Goal: Task Accomplishment & Management: Use online tool/utility

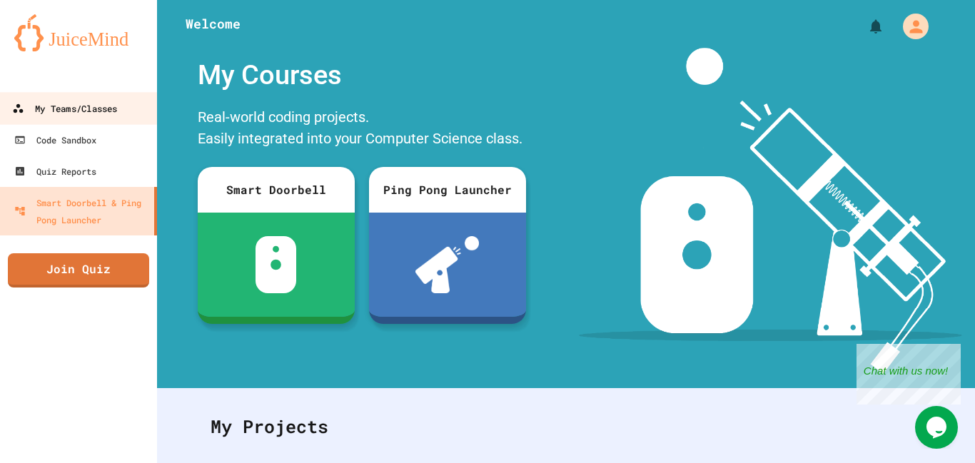
click at [107, 101] on div "My Teams/Classes" at bounding box center [64, 109] width 105 height 18
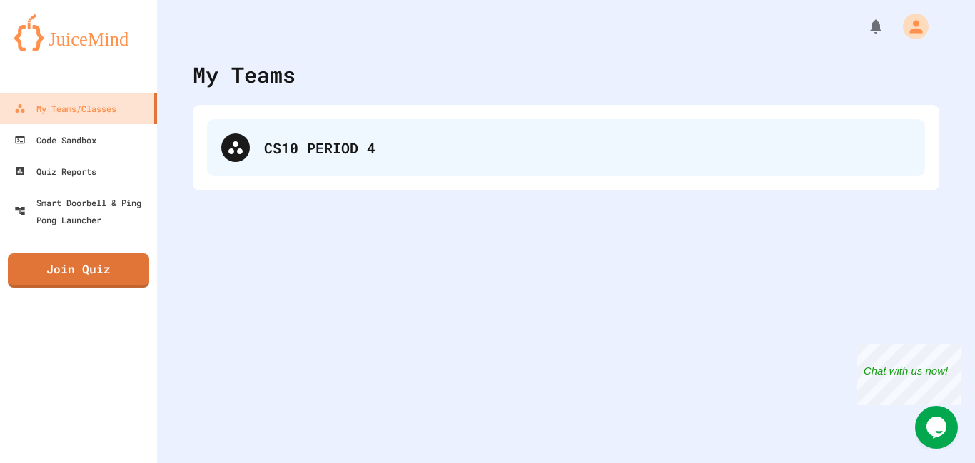
click at [355, 161] on div "CS10 PERIOD 4" at bounding box center [566, 147] width 718 height 57
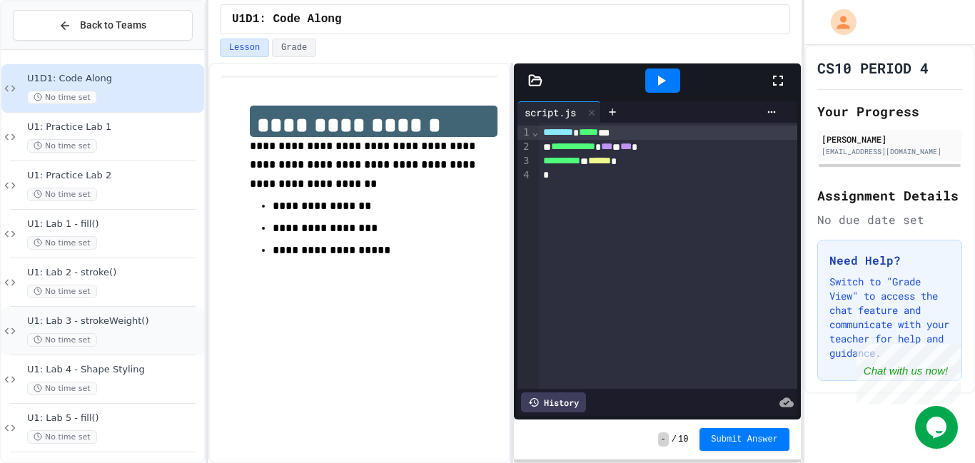
scroll to position [95, 0]
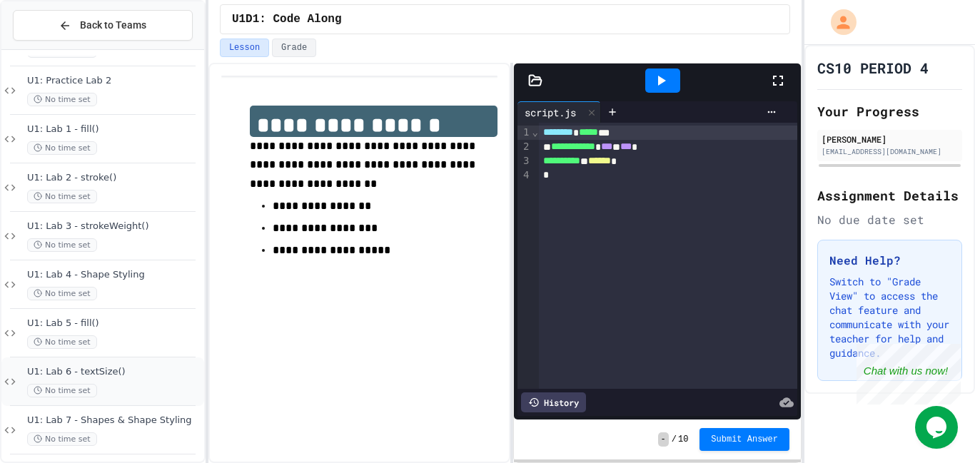
click at [119, 373] on span "U1: Lab 6 - textSize()" at bounding box center [114, 372] width 174 height 12
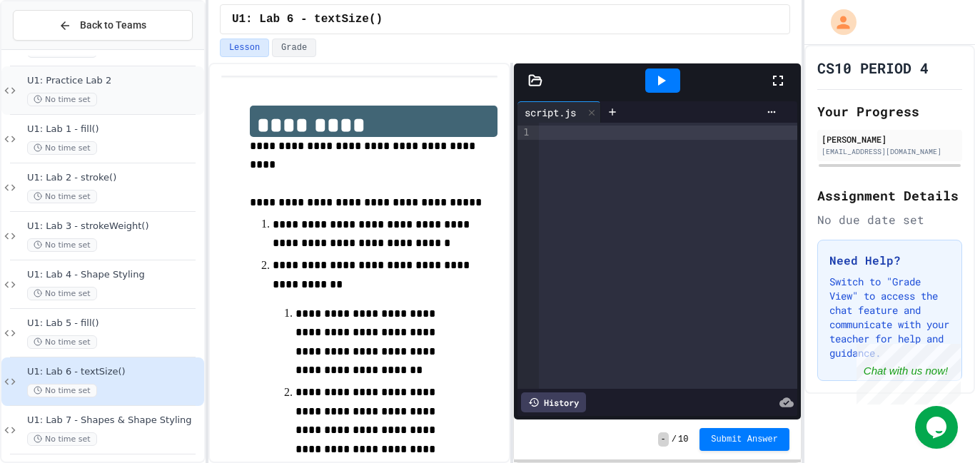
click at [106, 106] on div "No time set" at bounding box center [114, 100] width 174 height 14
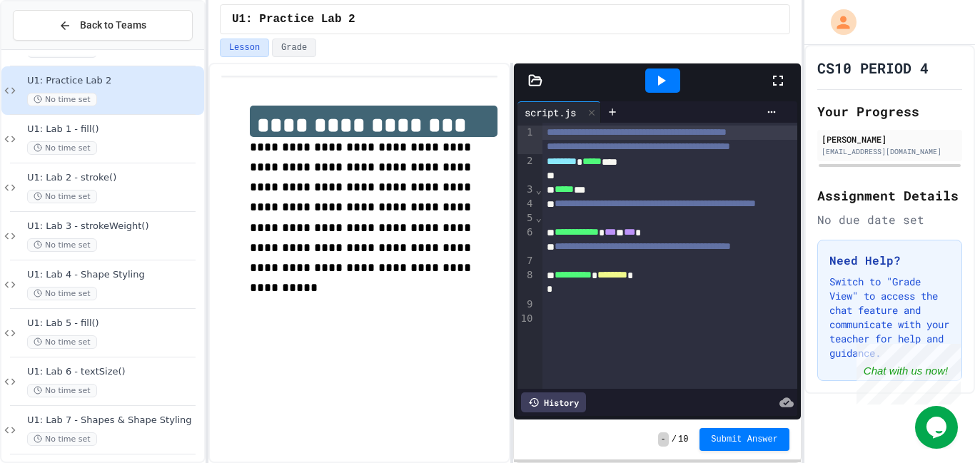
click at [130, 133] on span "U1: Lab 1 - fill()" at bounding box center [114, 129] width 174 height 12
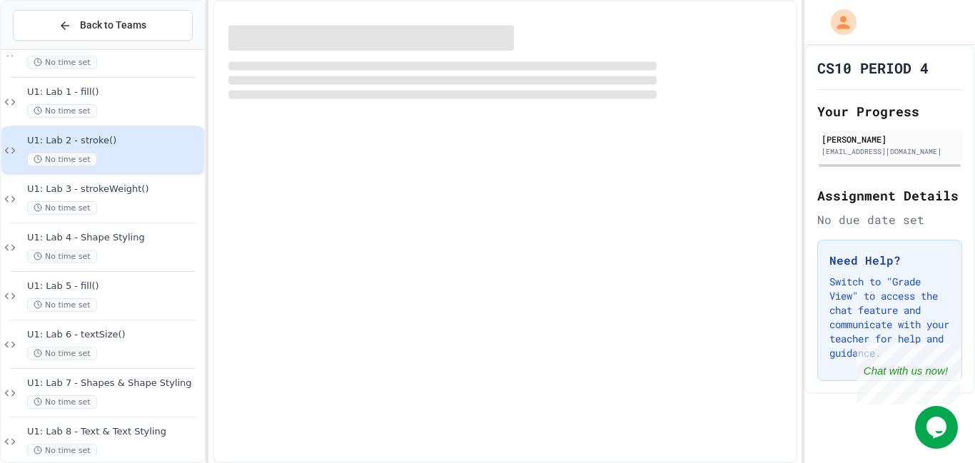
scroll to position [139, 0]
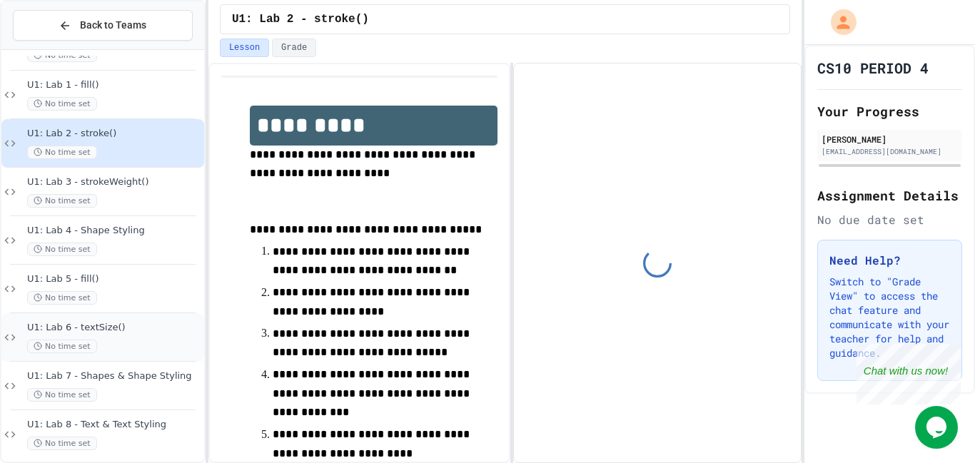
click at [133, 328] on span "U1: Lab 6 - textSize()" at bounding box center [114, 328] width 174 height 12
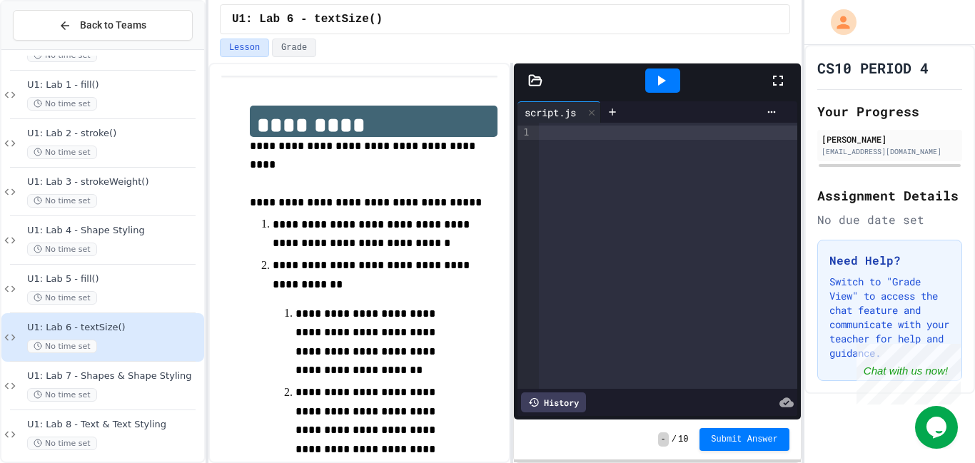
click at [499, 113] on div "**********" at bounding box center [359, 263] width 302 height 400
click at [552, 133] on div at bounding box center [668, 133] width 258 height 14
click at [569, 149] on div "******** ***** * *" at bounding box center [668, 256] width 258 height 266
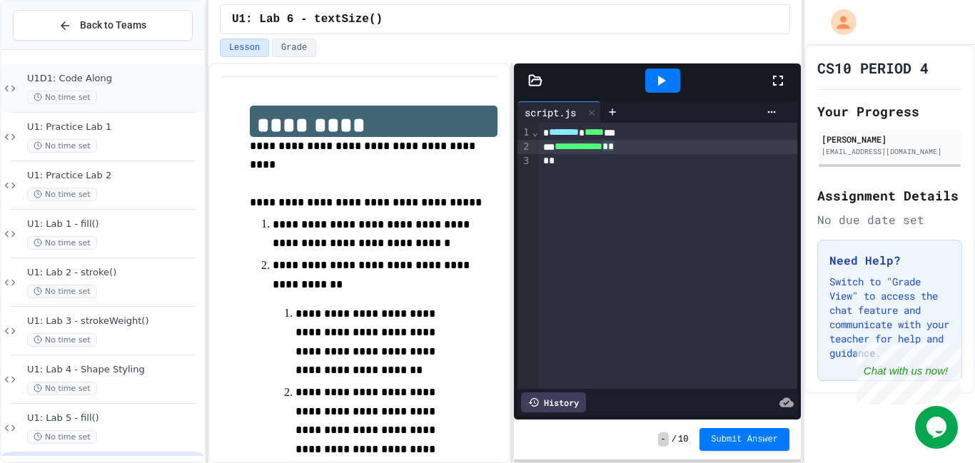
click at [104, 71] on div "U1D1: Code Along No time set" at bounding box center [102, 88] width 203 height 49
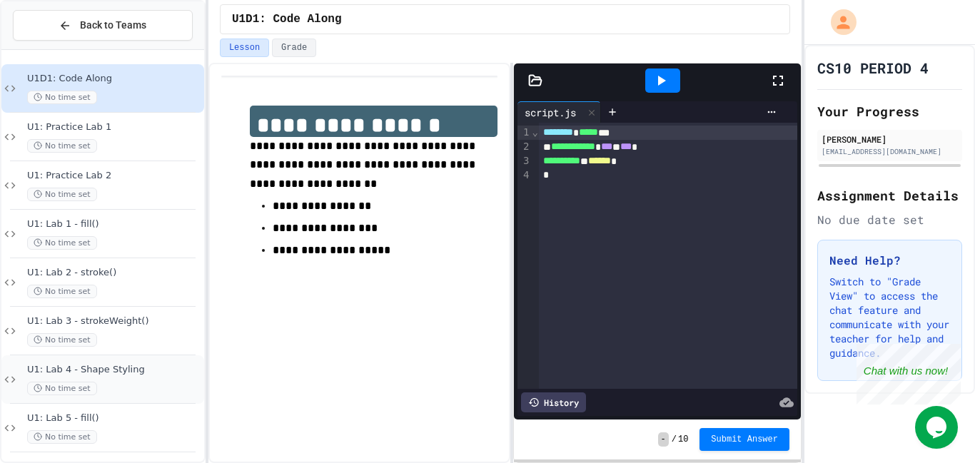
click at [113, 388] on div "No time set" at bounding box center [114, 389] width 174 height 14
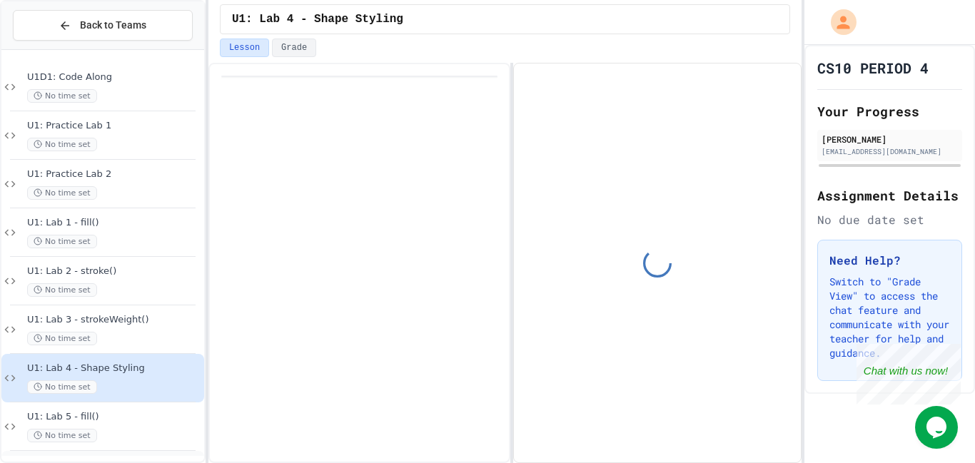
scroll to position [199, 0]
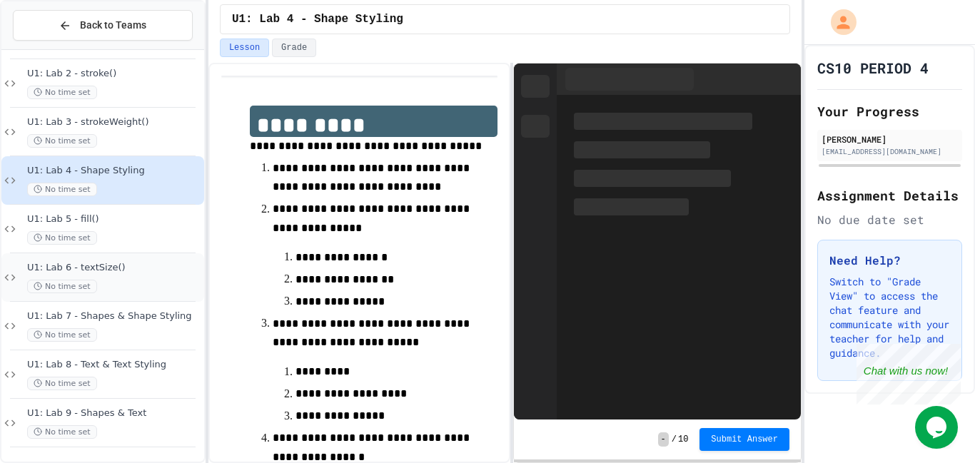
click at [123, 283] on div "No time set" at bounding box center [114, 287] width 174 height 14
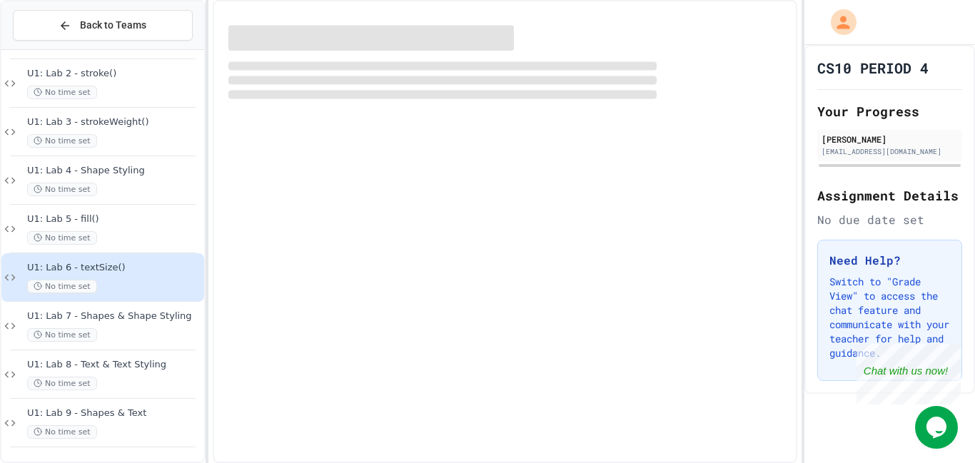
scroll to position [199, 0]
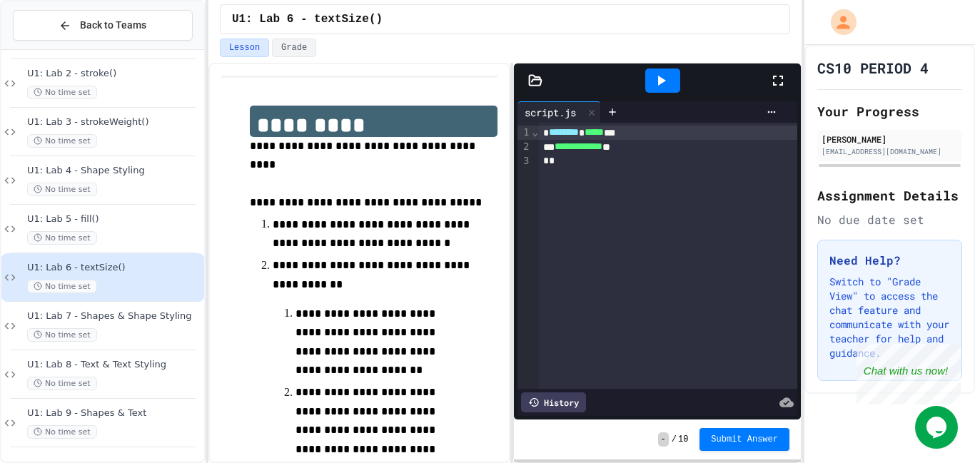
click at [705, 152] on div "**********" at bounding box center [668, 147] width 258 height 14
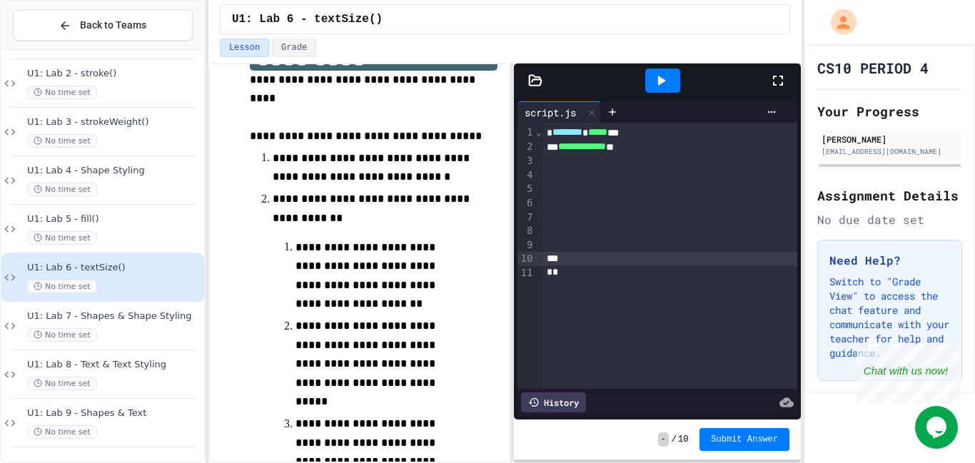
scroll to position [67, 0]
click at [559, 163] on div at bounding box center [669, 161] width 255 height 14
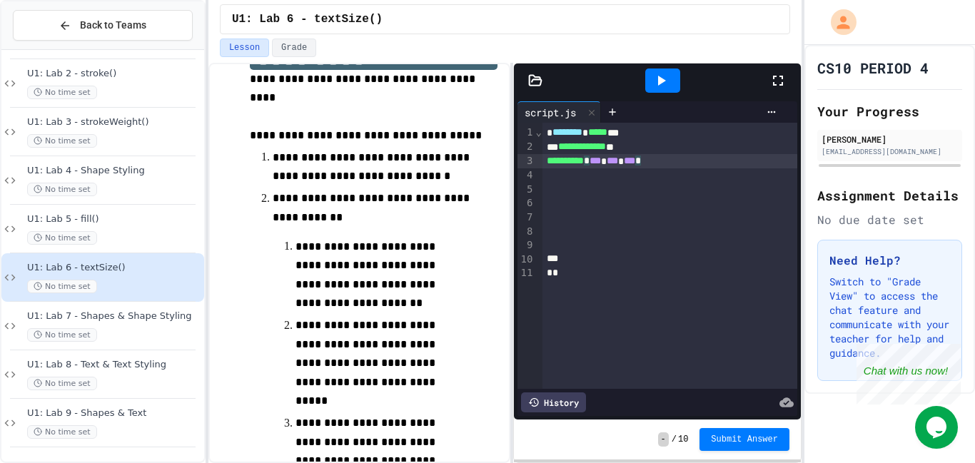
click at [552, 185] on div at bounding box center [669, 190] width 255 height 14
click at [562, 175] on div at bounding box center [669, 175] width 255 height 14
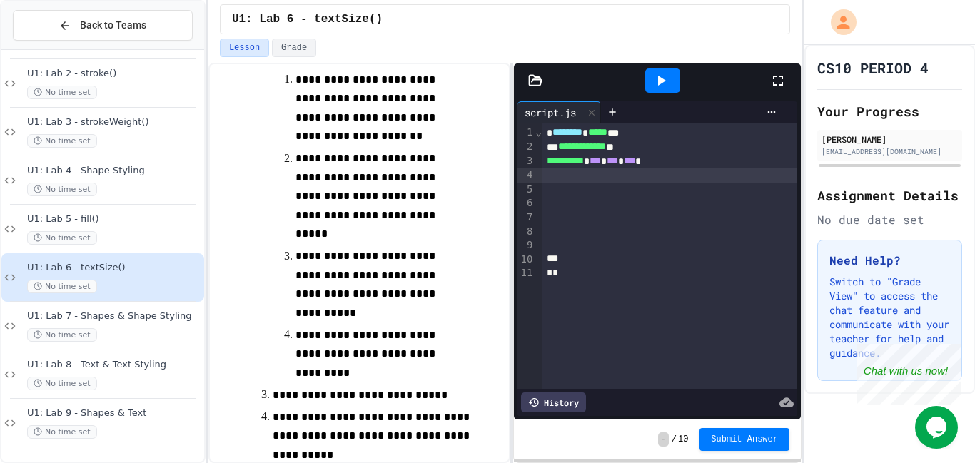
scroll to position [233, 0]
